Goal: Task Accomplishment & Management: Manage account settings

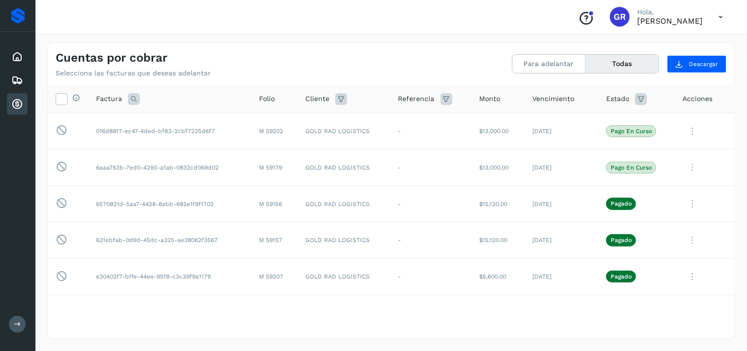
click at [17, 104] on icon at bounding box center [17, 104] width 12 height 12
click at [18, 104] on icon at bounding box center [17, 104] width 12 height 12
click at [12, 108] on div "Cuentas por cobrar" at bounding box center [17, 104] width 21 height 22
click at [12, 77] on icon at bounding box center [17, 80] width 12 height 12
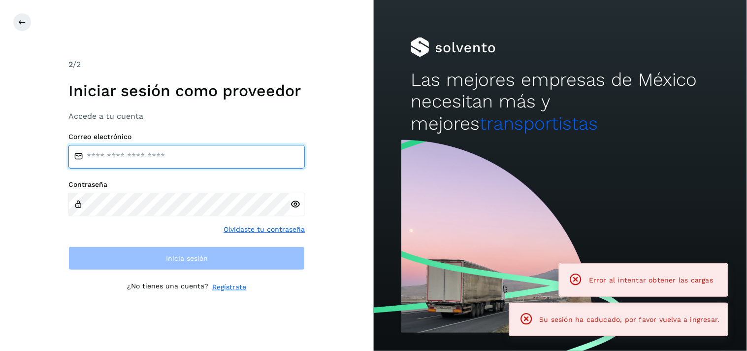
click at [93, 158] on input "email" at bounding box center [186, 157] width 236 height 24
type input "**********"
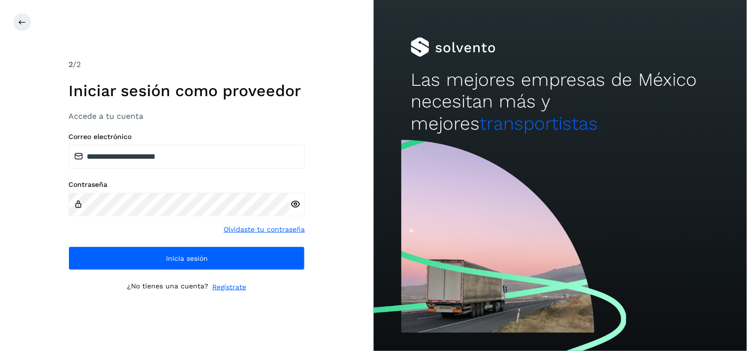
click at [294, 201] on icon at bounding box center [295, 204] width 10 height 10
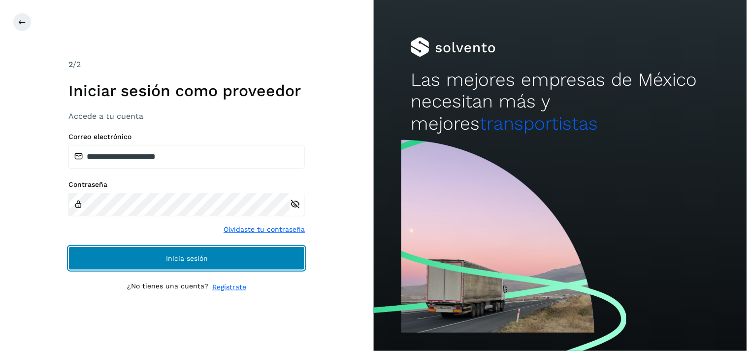
click at [217, 248] on button "Inicia sesión" at bounding box center [186, 258] width 236 height 24
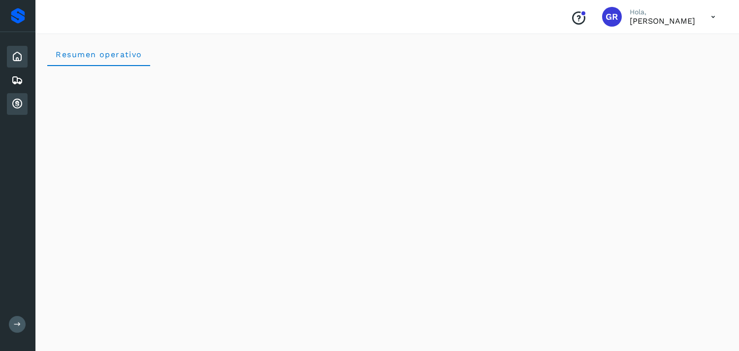
click at [16, 104] on icon at bounding box center [17, 104] width 12 height 12
